Goal: Navigation & Orientation: Go to known website

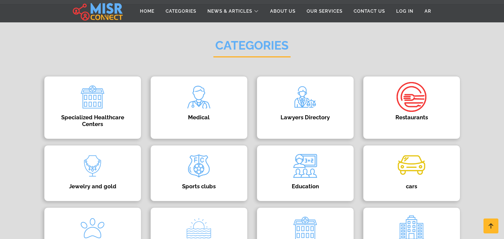
scroll to position [45, 0]
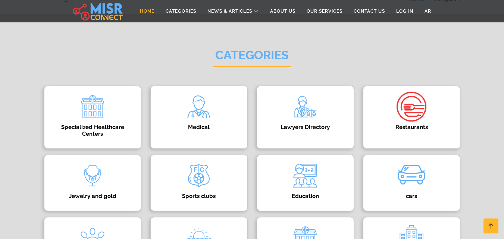
click at [147, 9] on link "Home" at bounding box center [147, 11] width 26 height 14
